Goal: Transaction & Acquisition: Purchase product/service

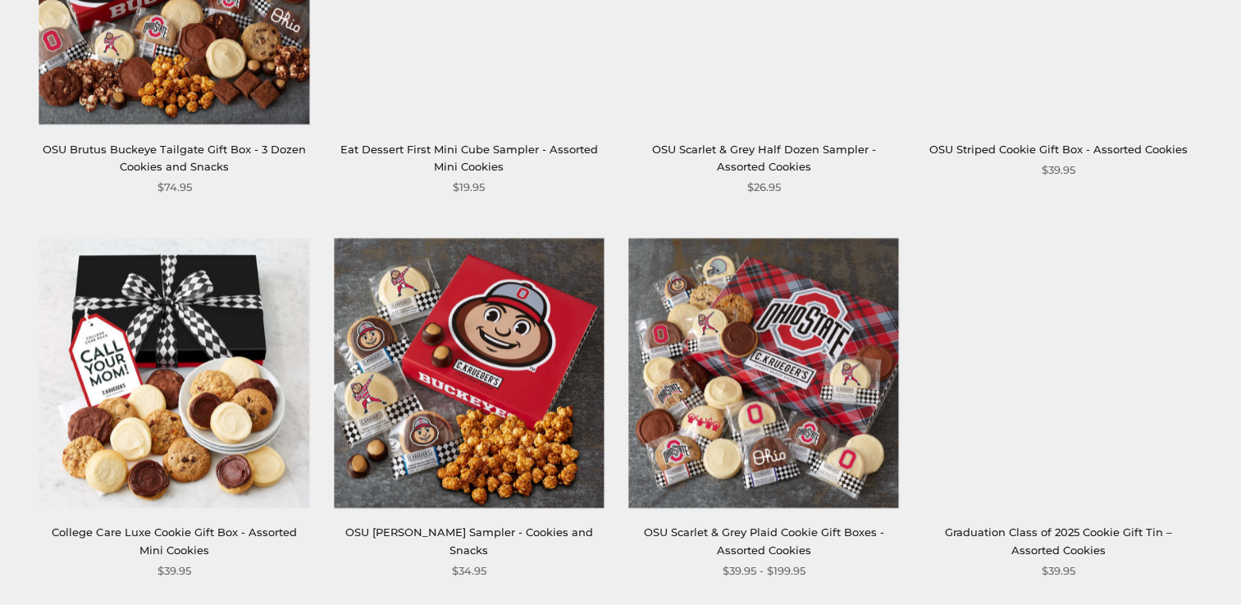
scroll to position [2215, 0]
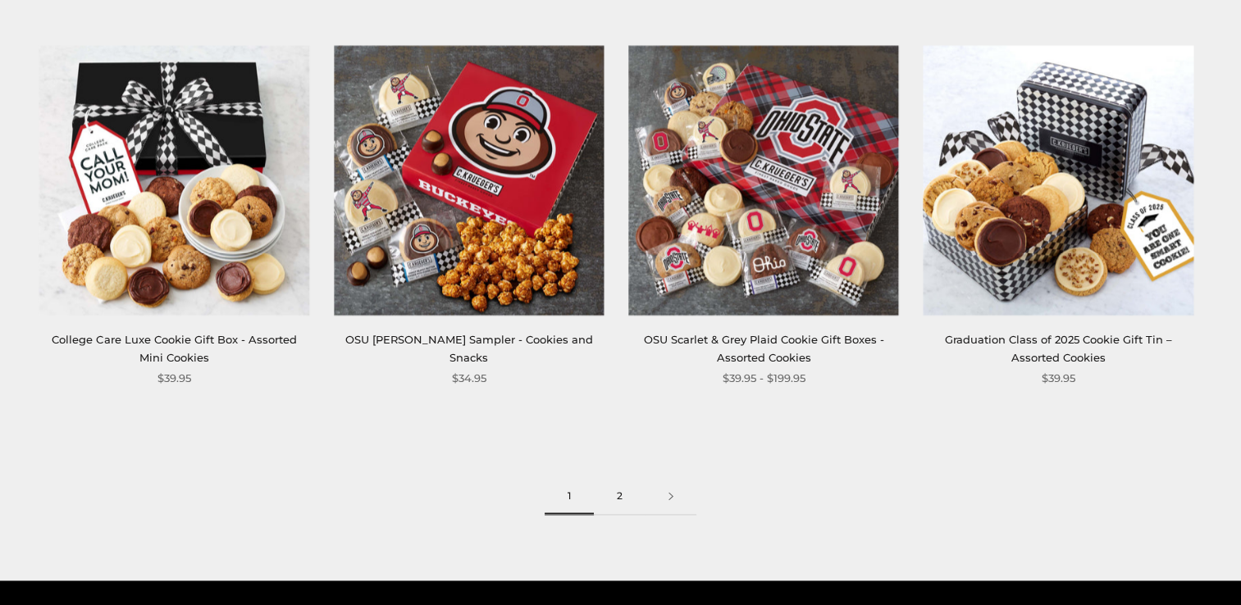
click at [620, 492] on link "2" at bounding box center [620, 496] width 52 height 37
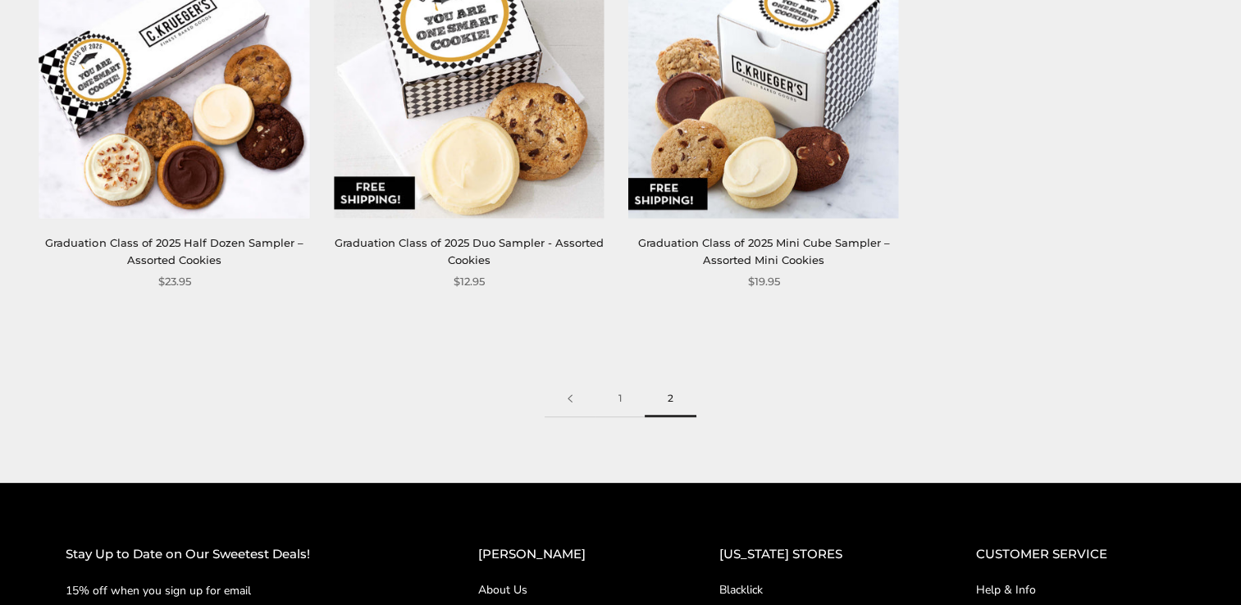
scroll to position [410, 0]
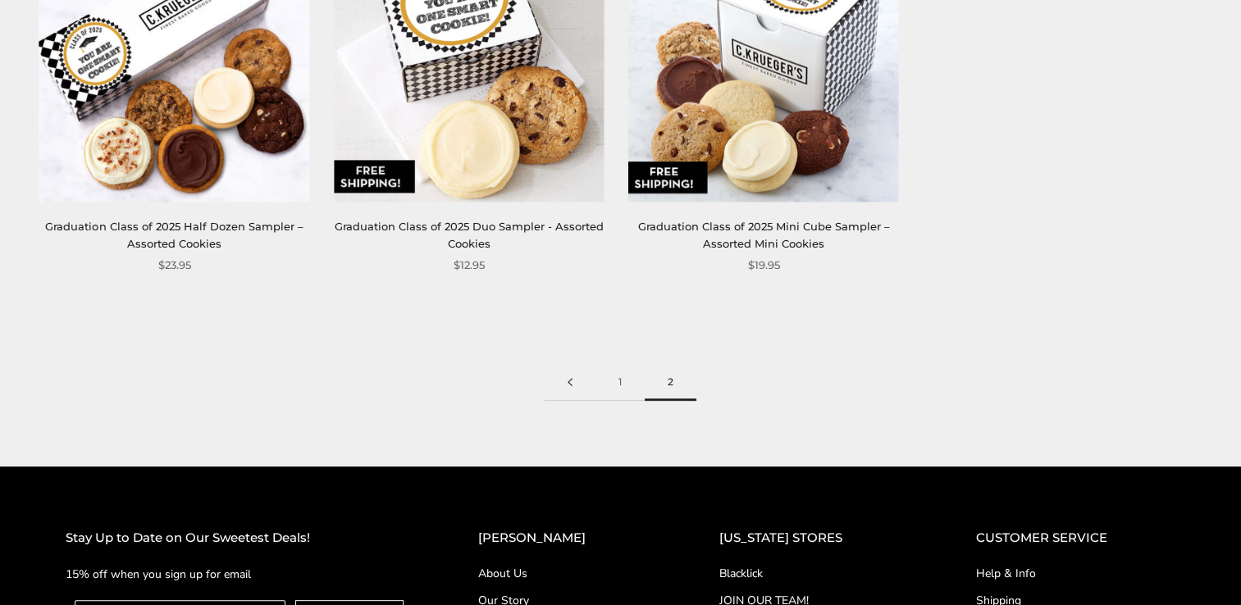
click at [573, 380] on link at bounding box center [570, 382] width 51 height 37
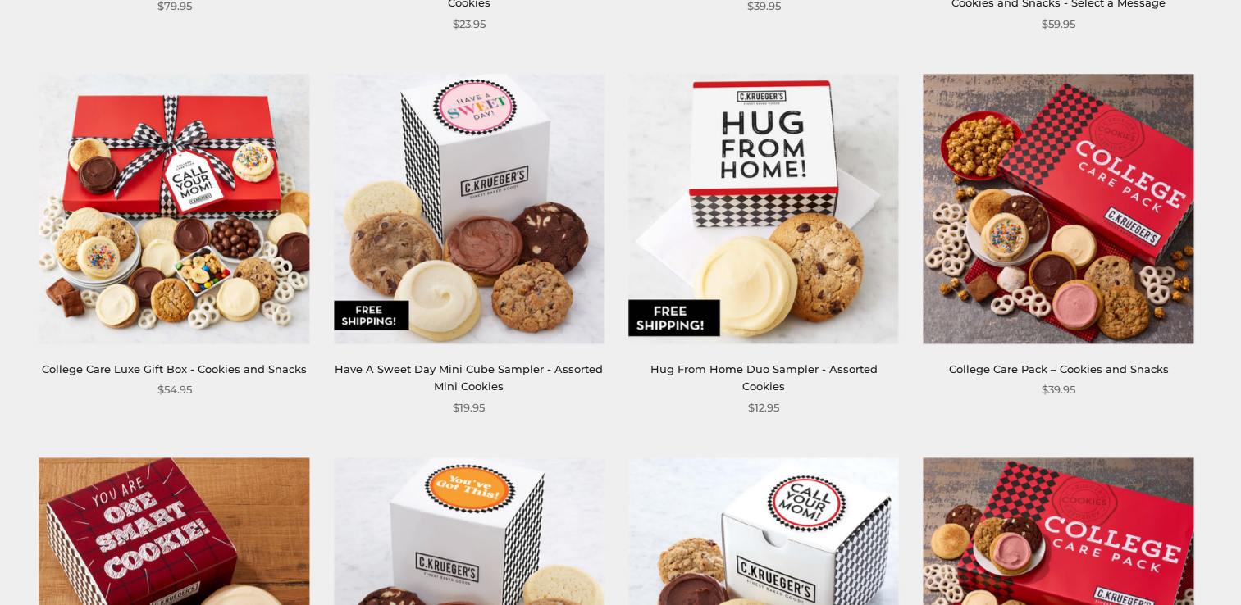
scroll to position [820, 0]
